Goal: Task Accomplishment & Management: Check status

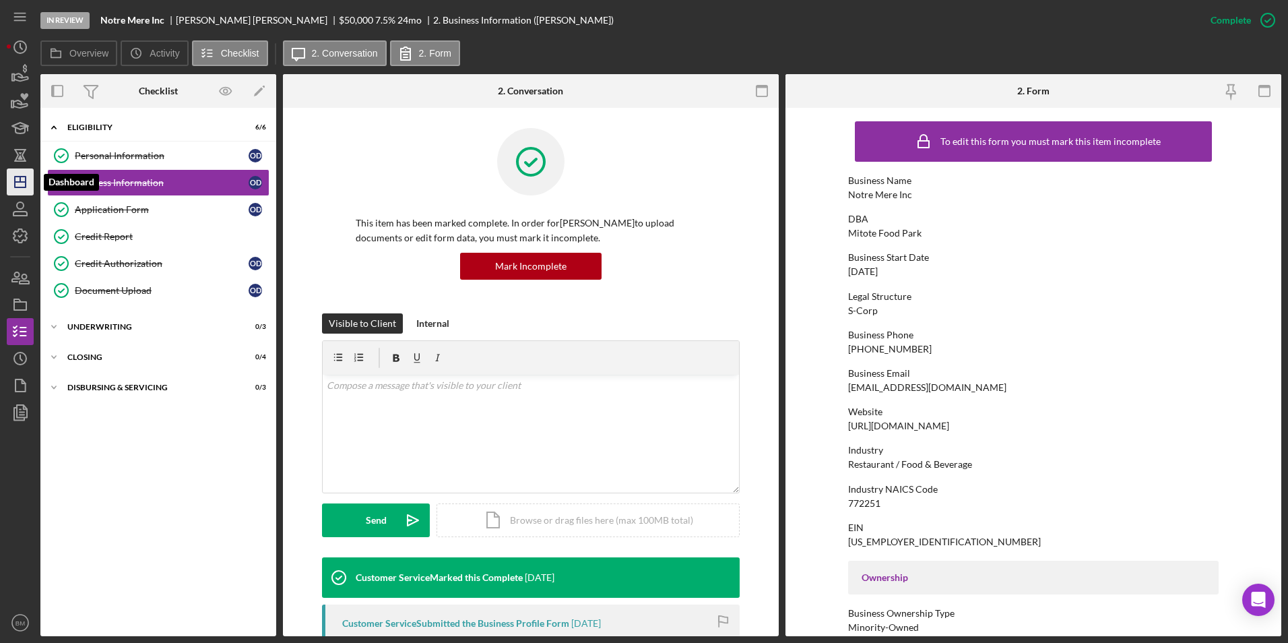
click at [13, 181] on icon "Icon/Dashboard" at bounding box center [20, 182] width 34 height 34
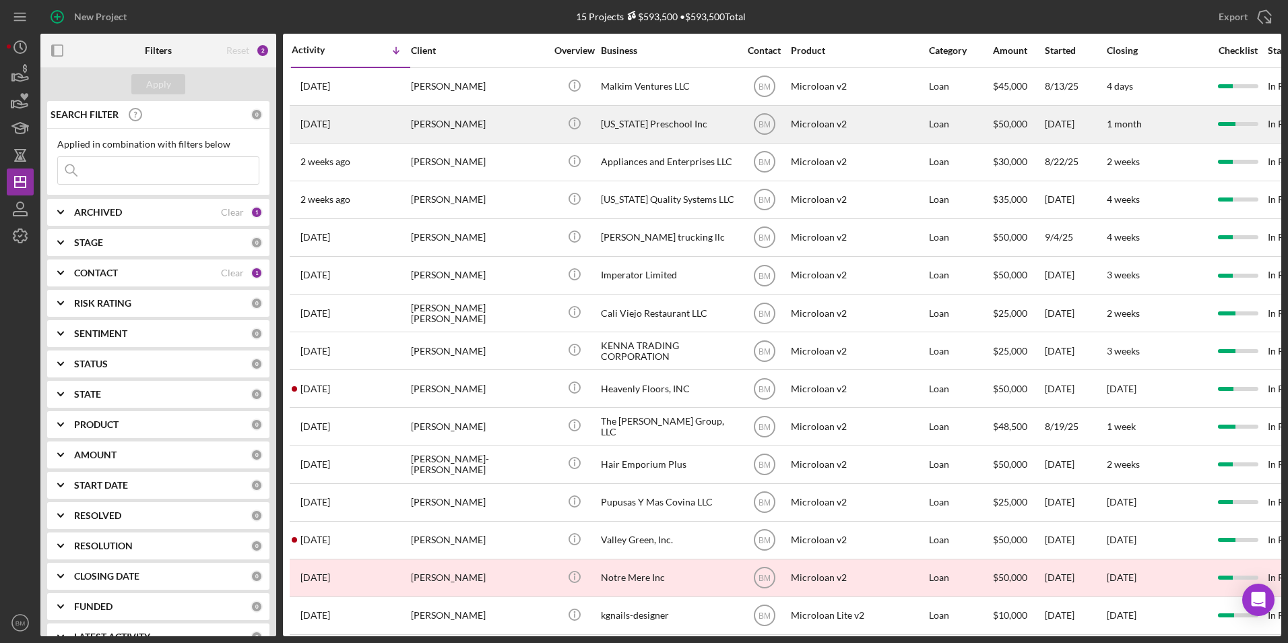
click at [655, 106] on div "[US_STATE] Preschool Inc" at bounding box center [668, 124] width 135 height 36
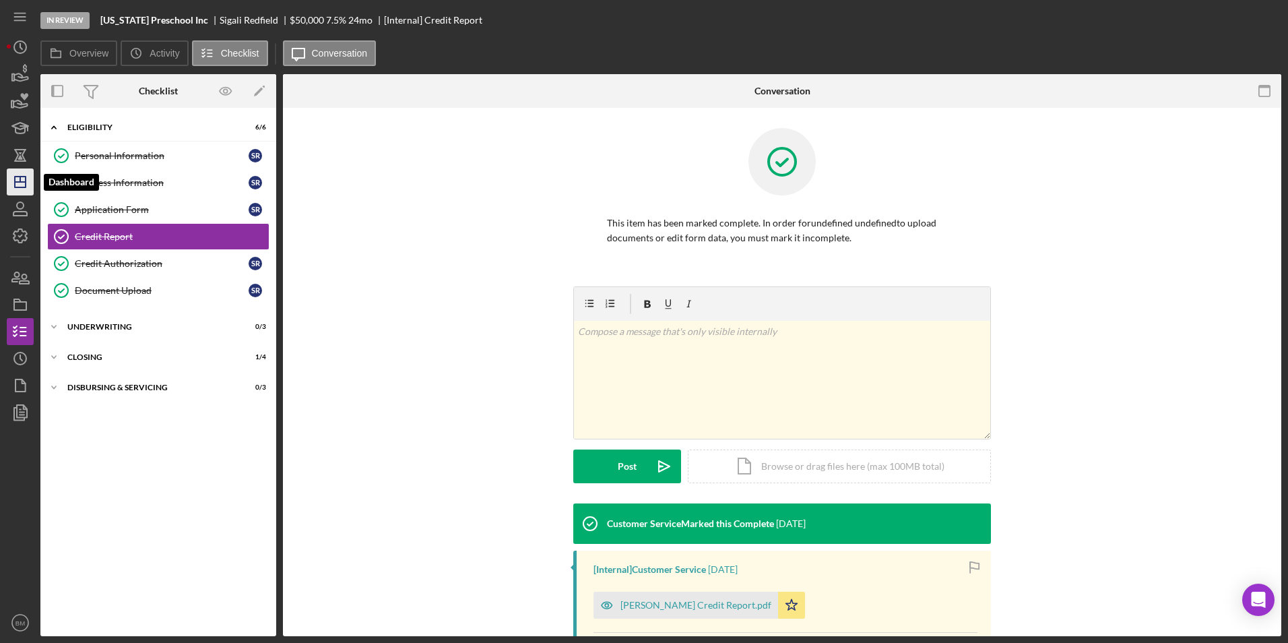
click at [23, 186] on icon "Icon/Dashboard" at bounding box center [20, 182] width 34 height 34
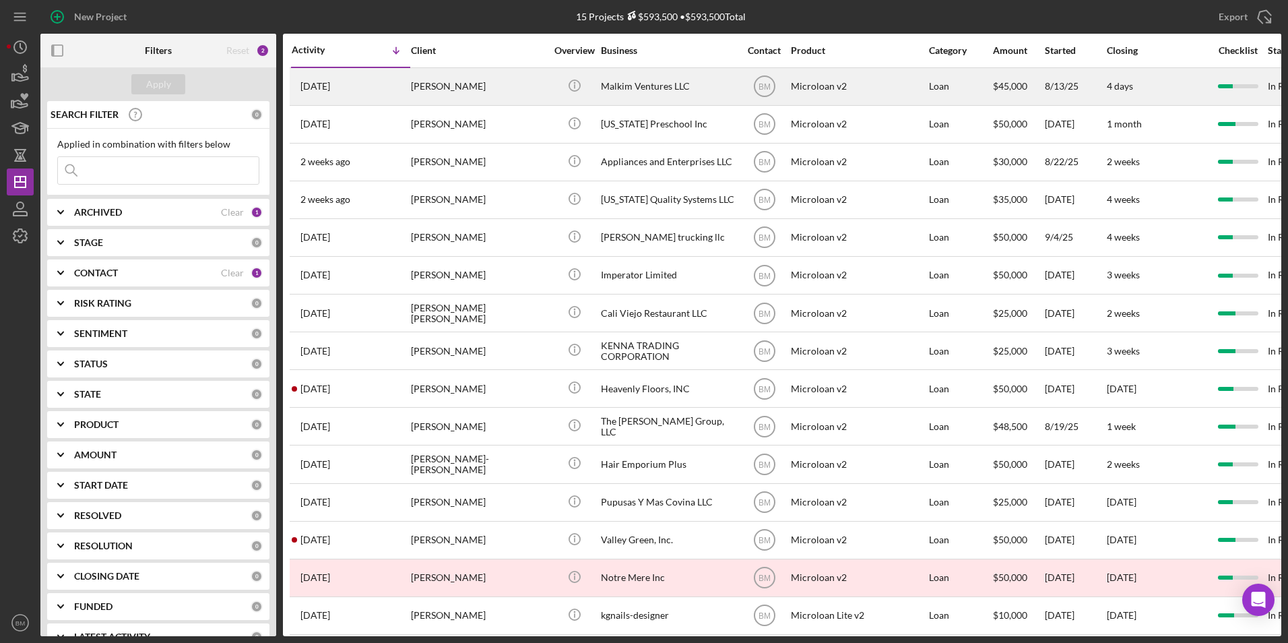
click at [630, 88] on div "Malkim Ventures LLC" at bounding box center [668, 87] width 135 height 36
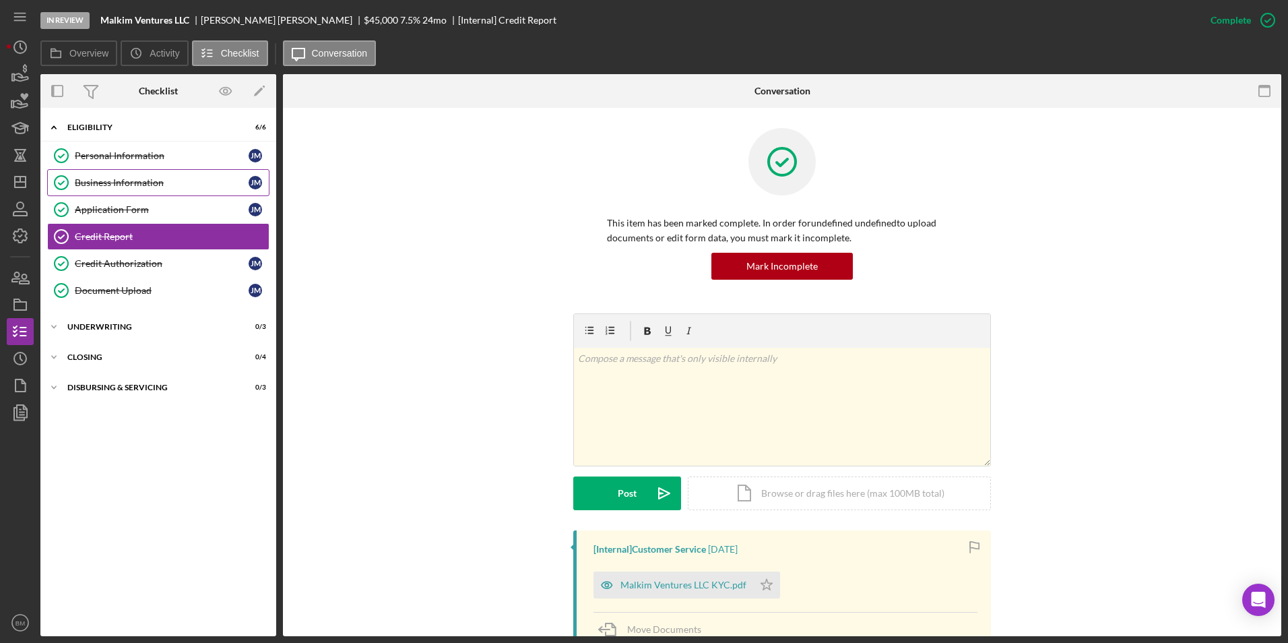
click at [112, 185] on div "Business Information" at bounding box center [162, 182] width 174 height 11
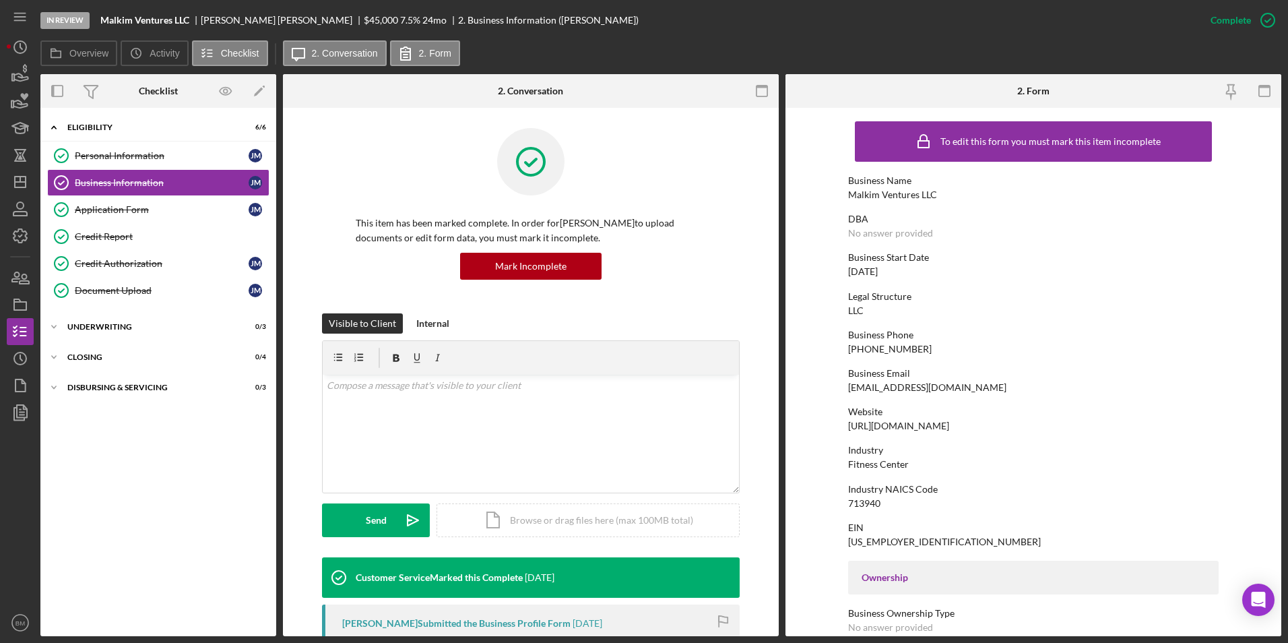
click at [894, 392] on div "[EMAIL_ADDRESS][DOMAIN_NAME]" at bounding box center [927, 387] width 158 height 11
copy div "[EMAIL_ADDRESS][DOMAIN_NAME]"
